Goal: Transaction & Acquisition: Download file/media

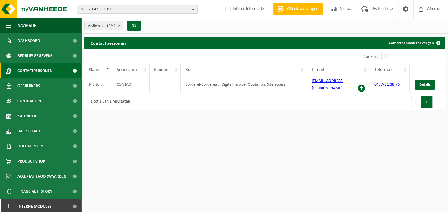
click at [190, 10] on button "10-951642 - R.S.B.T." at bounding box center [137, 9] width 121 height 9
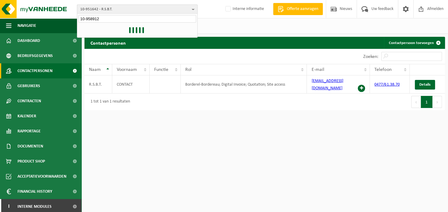
type input "10-958912"
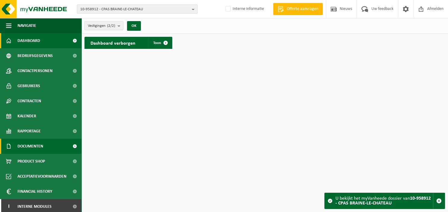
click at [29, 147] on span "Documenten" at bounding box center [30, 146] width 26 height 15
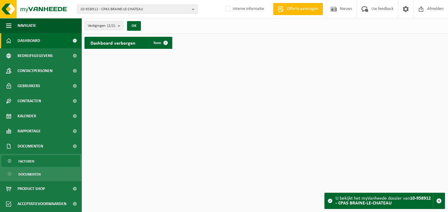
click at [28, 160] on span "Facturen" at bounding box center [26, 161] width 16 height 11
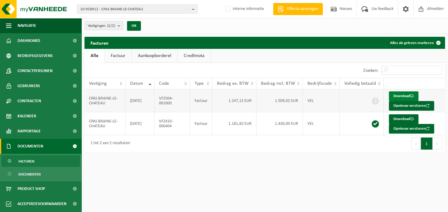
click at [405, 96] on link "Download" at bounding box center [404, 96] width 30 height 10
